Goal: Use online tool/utility: Utilize a website feature to perform a specific function

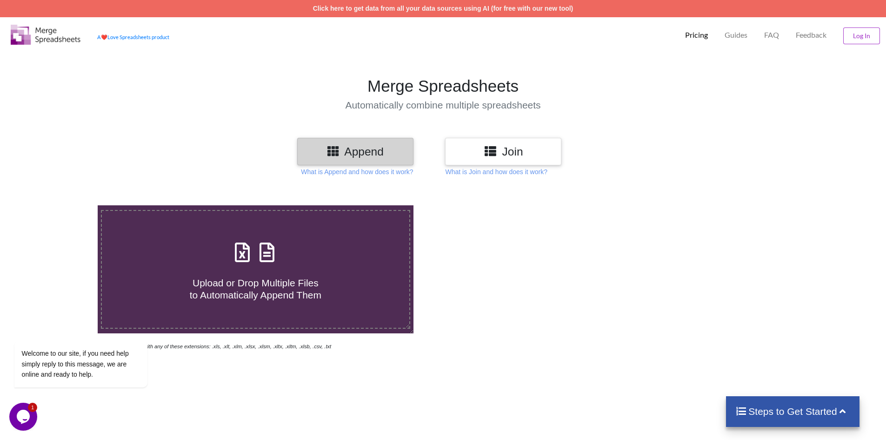
scroll to position [47, 0]
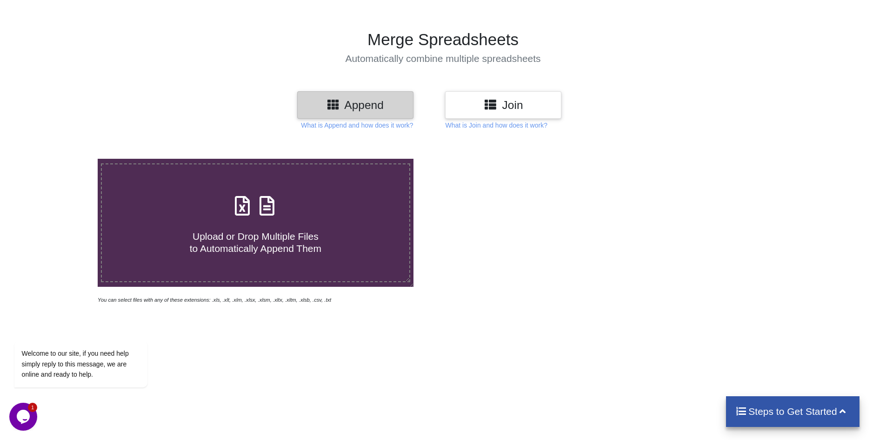
click at [248, 227] on h4 "Upload or Drop Multiple Files to Automatically Append Them" at bounding box center [255, 236] width 307 height 35
click at [63, 159] on input "Upload or Drop Multiple Files to Automatically Append Them" at bounding box center [63, 159] width 0 height 0
type input "C:\fakepath\SCAC_Completed_Orders1735884422.xls"
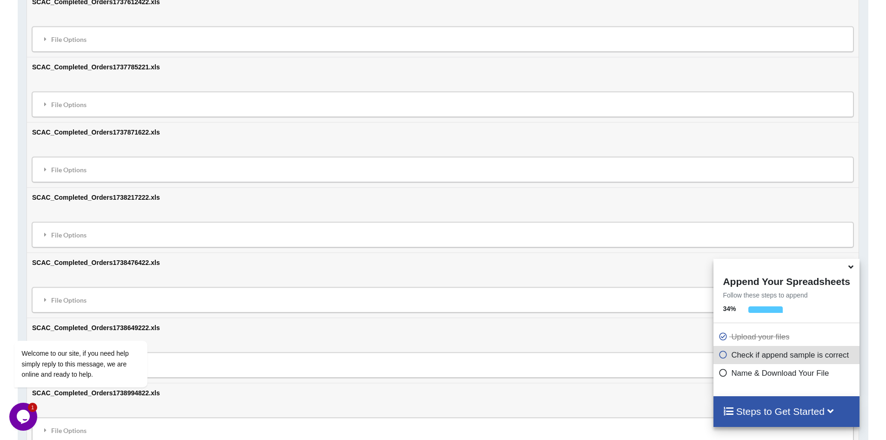
scroll to position [1462, 0]
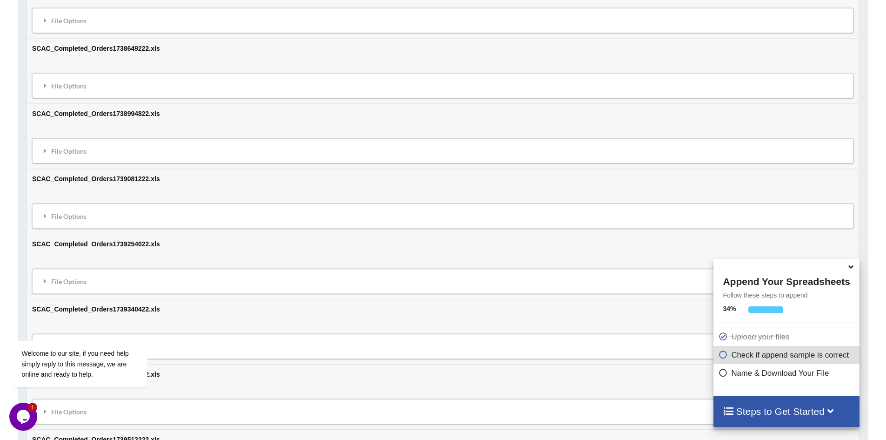
click at [835, 409] on icon at bounding box center [831, 410] width 12 height 10
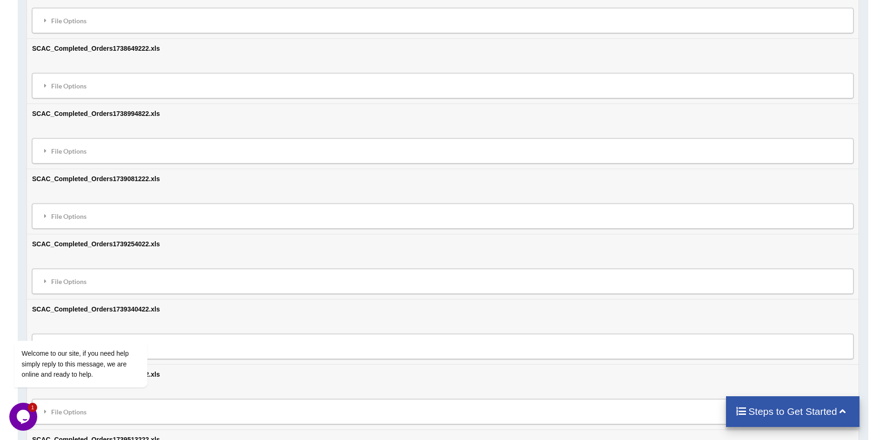
click at [835, 409] on h4 "Steps to Get Started" at bounding box center [792, 411] width 115 height 12
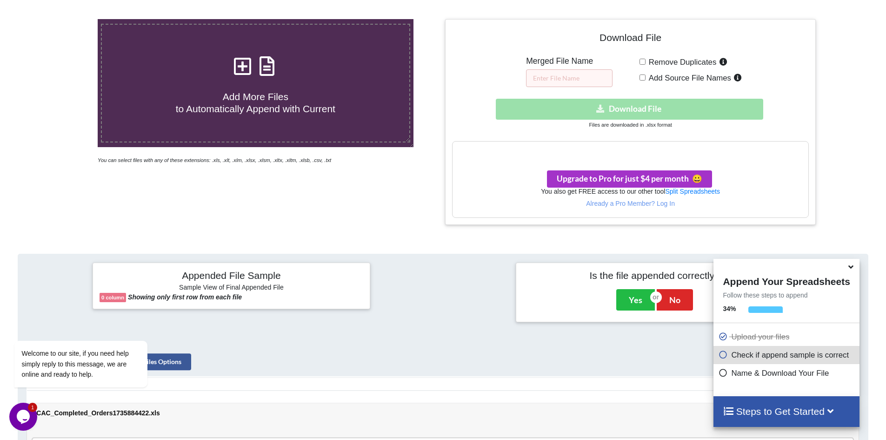
scroll to position [93, 0]
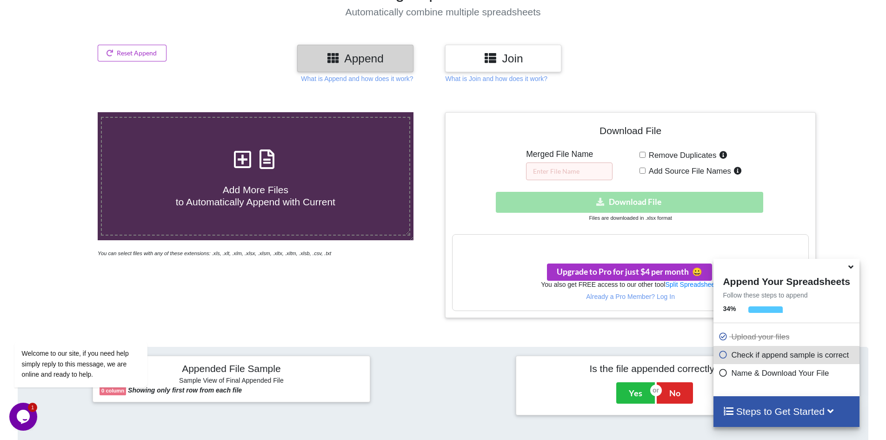
click at [633, 203] on div "Download hidden Download File" at bounding box center [630, 202] width 356 height 21
click at [642, 156] on input "Remove Duplicates" at bounding box center [643, 155] width 6 height 6
checkbox input "false"
click at [641, 167] on input "Add Source File Names" at bounding box center [643, 170] width 6 height 6
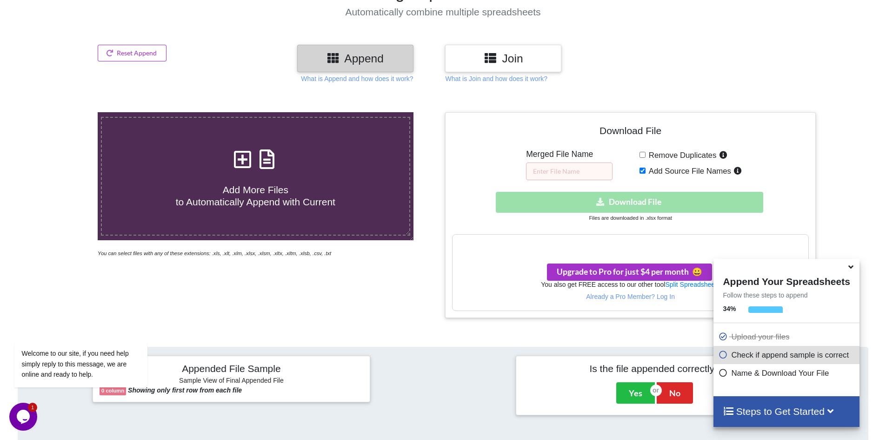
click at [641, 167] on input "Add Source File Names" at bounding box center [643, 170] width 6 height 6
checkbox input "false"
click at [588, 167] on input "text" at bounding box center [569, 171] width 87 height 18
type input "SCAC Merged"
click at [625, 203] on div "Download hidden Download File" at bounding box center [630, 202] width 356 height 21
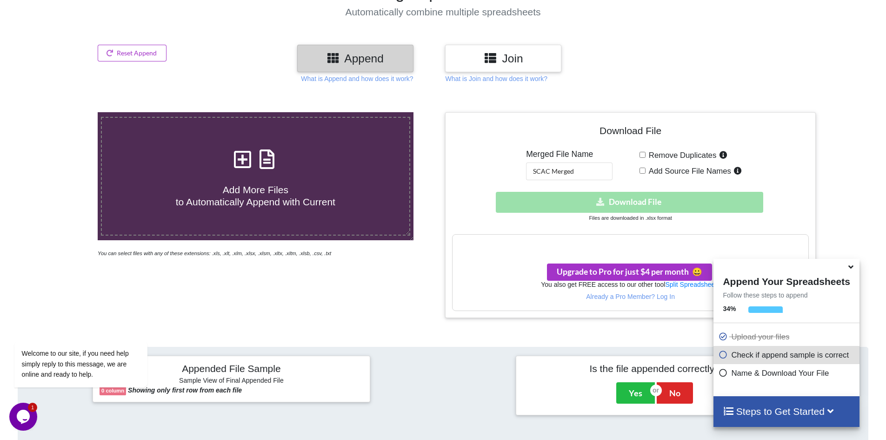
click at [625, 203] on div "Download hidden Download File" at bounding box center [630, 202] width 356 height 21
click at [644, 157] on input "Remove Duplicates" at bounding box center [643, 155] width 6 height 6
checkbox input "true"
click at [641, 170] on input "Add Source File Names" at bounding box center [643, 170] width 6 height 6
checkbox input "true"
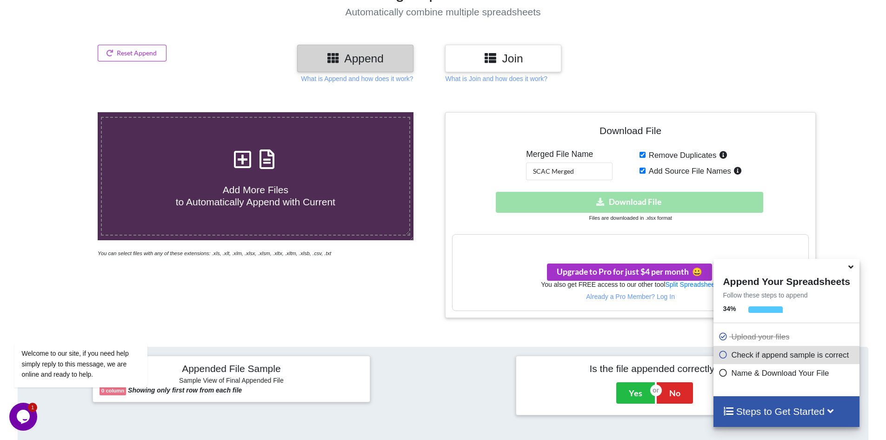
click at [624, 203] on div "Download hidden Download File" at bounding box center [630, 202] width 356 height 21
